Goal: Find specific page/section: Find specific page/section

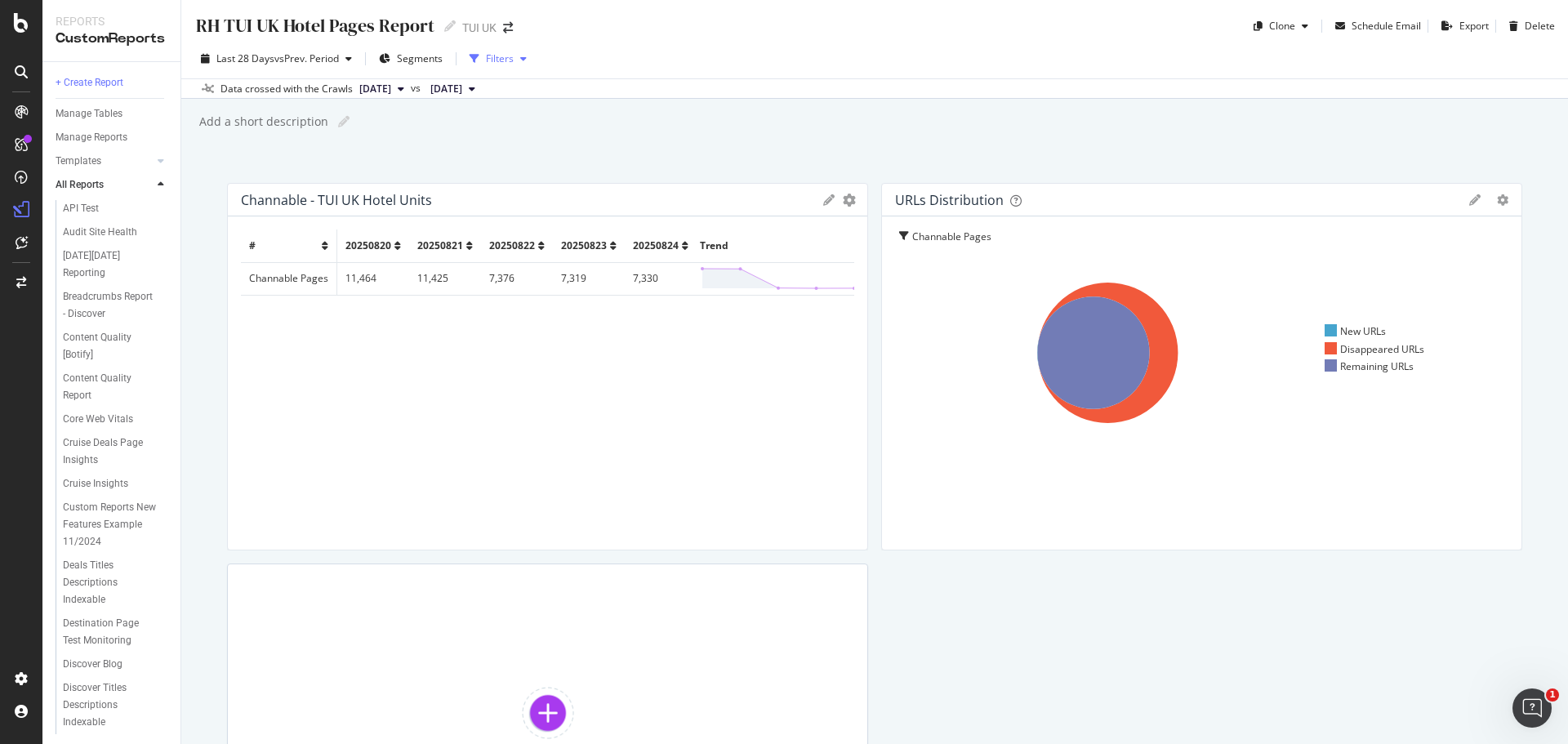
click at [482, 53] on div "button" at bounding box center [475, 59] width 23 height 23
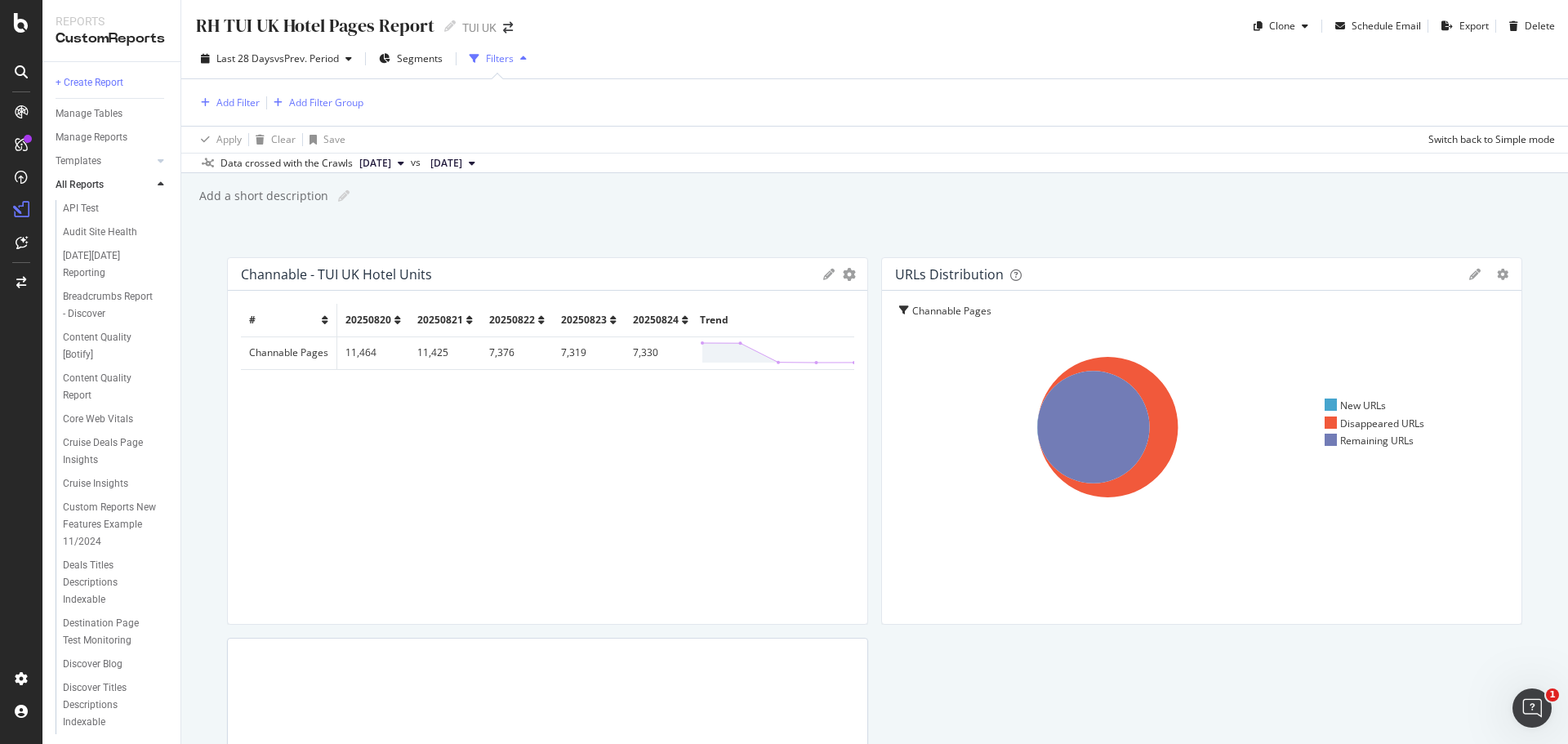
click at [482, 53] on div "button" at bounding box center [475, 59] width 23 height 23
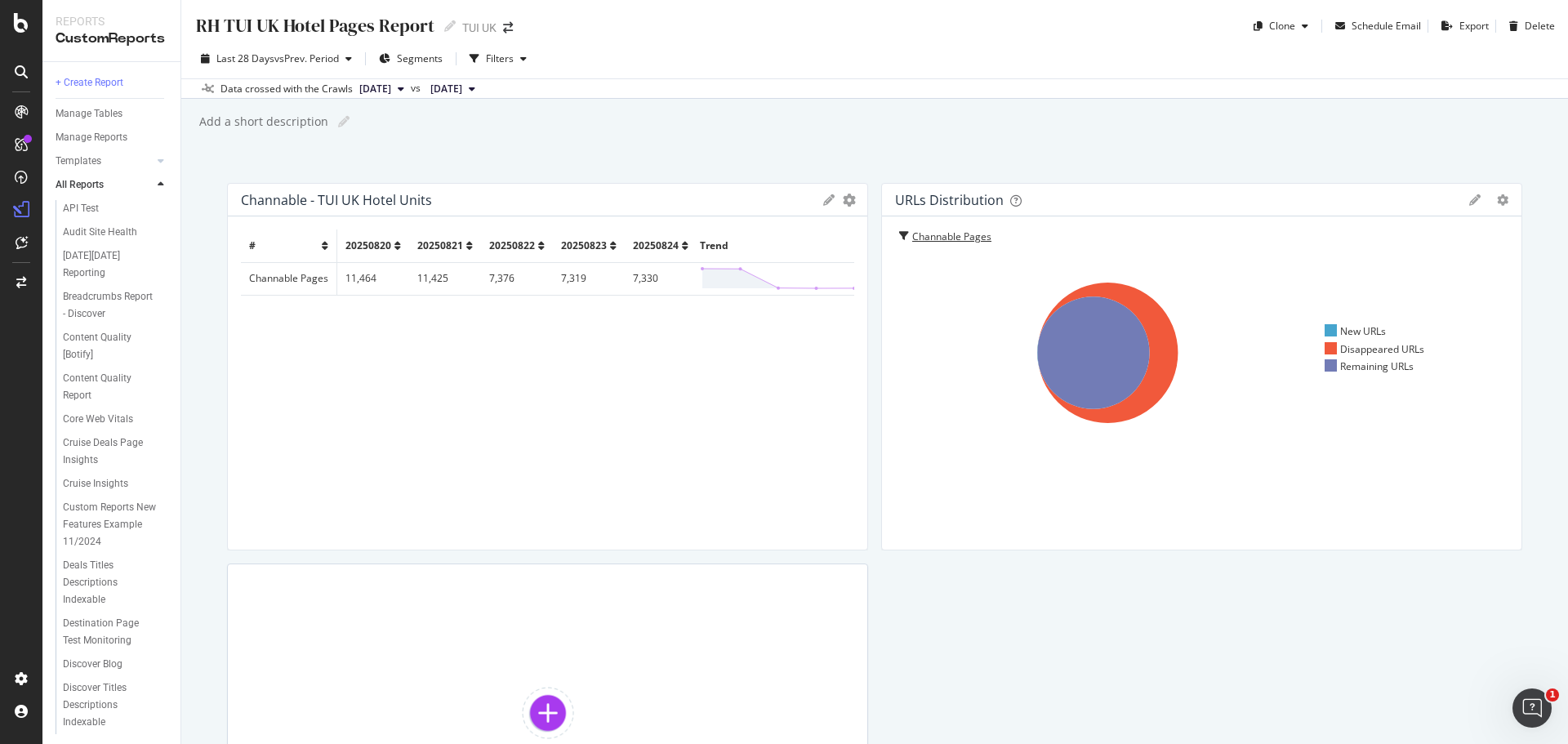
click at [957, 239] on div "Channable Pages" at bounding box center [958, 236] width 92 height 15
click at [1033, 578] on div "Channable - TUI UK Hotel Units Export as CSV Delete Add to Custom Report # 2025…" at bounding box center [875, 536] width 1296 height 707
